Goal: Transaction & Acquisition: Purchase product/service

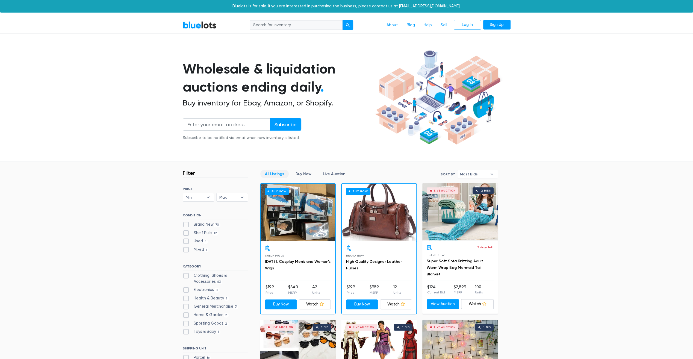
click at [291, 25] on input "search" at bounding box center [296, 25] width 93 height 10
type input "watches"
click at [342, 20] on button "submit" at bounding box center [347, 25] width 11 height 10
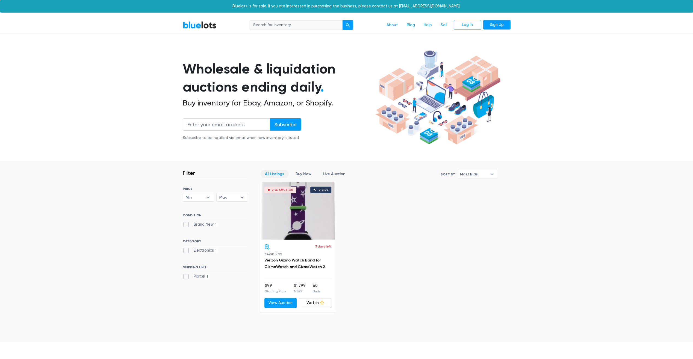
click at [269, 25] on input "search" at bounding box center [296, 25] width 93 height 10
type input "shoes"
click at [342, 20] on button "submit" at bounding box center [347, 25] width 11 height 10
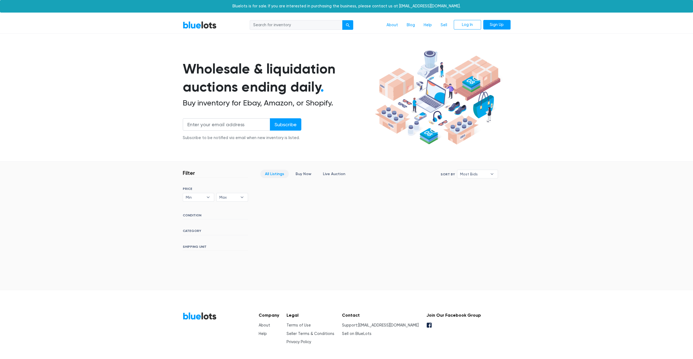
click at [192, 229] on h6 "CATEGORY" at bounding box center [215, 232] width 65 height 6
click at [193, 231] on h6 "CATEGORY" at bounding box center [215, 232] width 65 height 6
